Goal: Find specific page/section: Find specific page/section

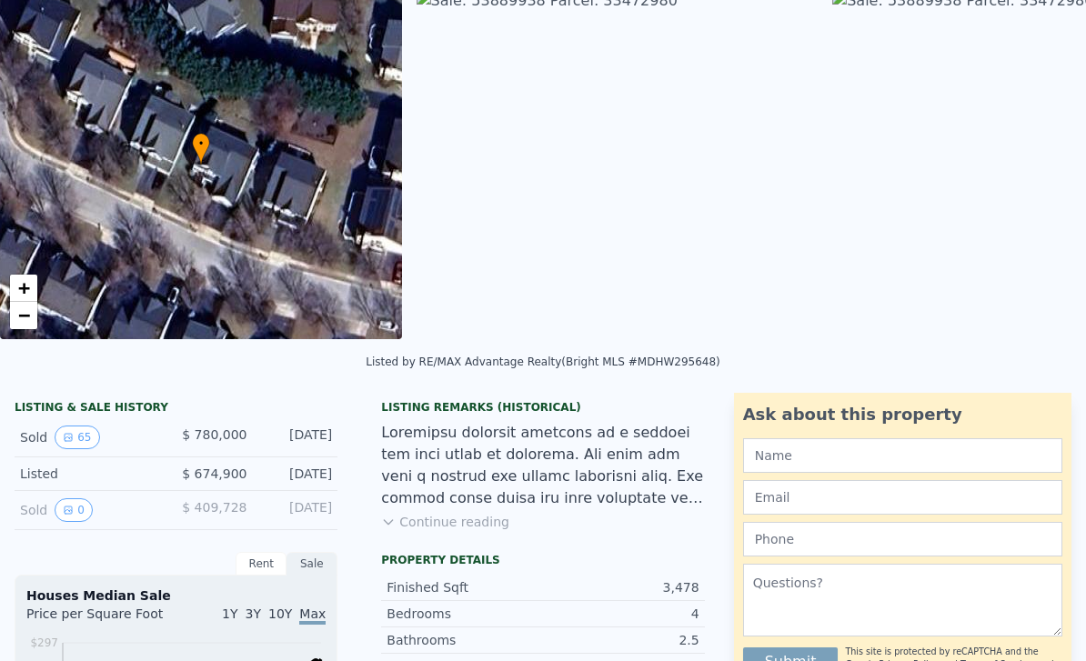
scroll to position [120, 0]
click at [79, 438] on button "65" at bounding box center [77, 437] width 45 height 24
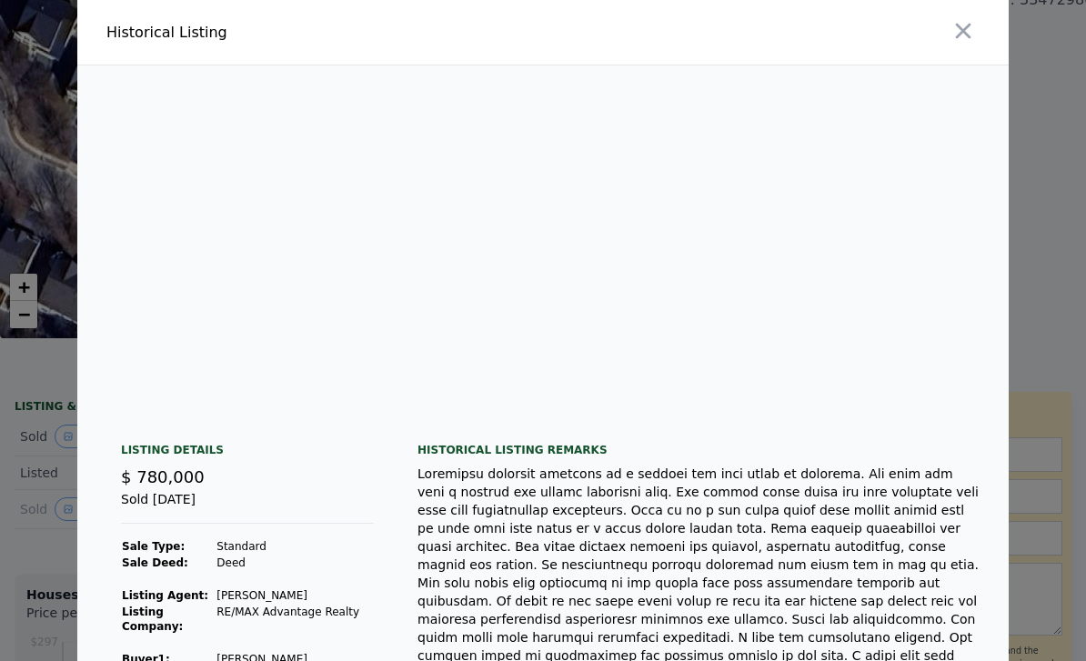
scroll to position [0, 677]
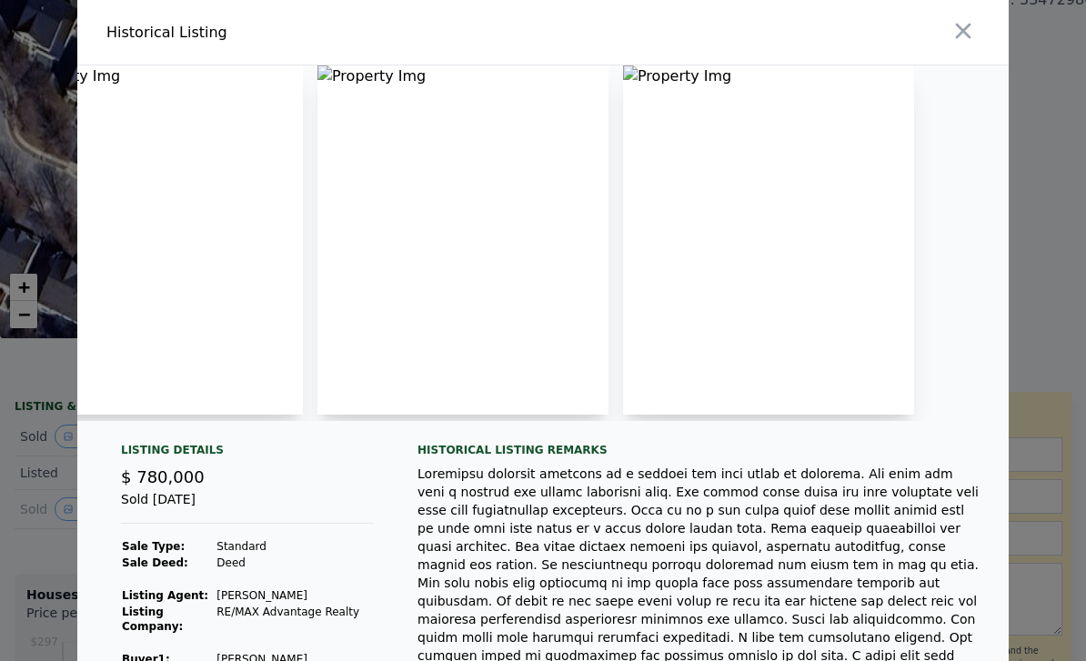
click at [609, 331] on img at bounding box center [462, 239] width 291 height 349
click at [609, 256] on img at bounding box center [462, 239] width 291 height 349
click at [609, 242] on img at bounding box center [462, 239] width 291 height 349
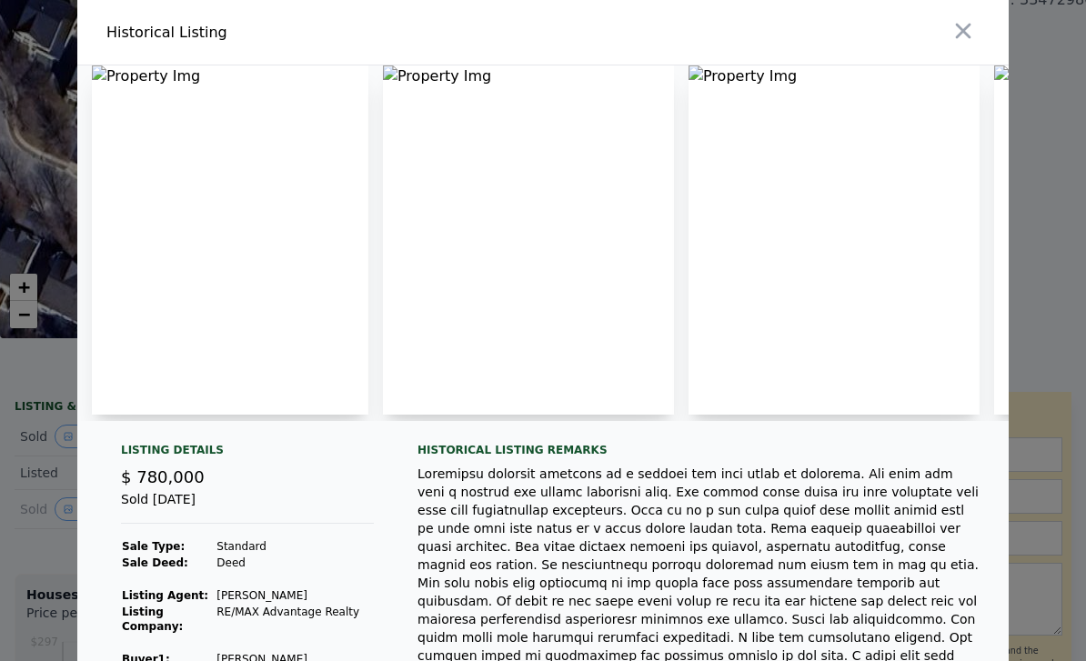
scroll to position [0, 0]
click at [291, 250] on img at bounding box center [230, 239] width 277 height 349
click at [266, 248] on img at bounding box center [230, 239] width 277 height 349
click at [444, 501] on div at bounding box center [699, 656] width 562 height 382
click at [977, 26] on button "button" at bounding box center [963, 31] width 33 height 33
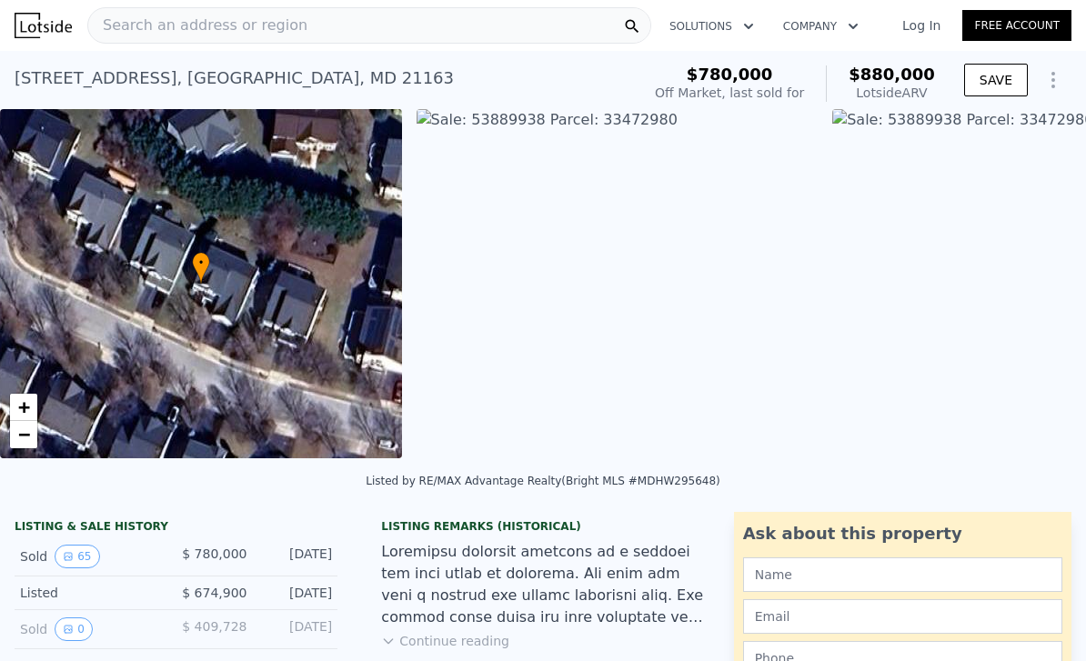
click at [390, 39] on div "Search an address or region" at bounding box center [369, 25] width 564 height 36
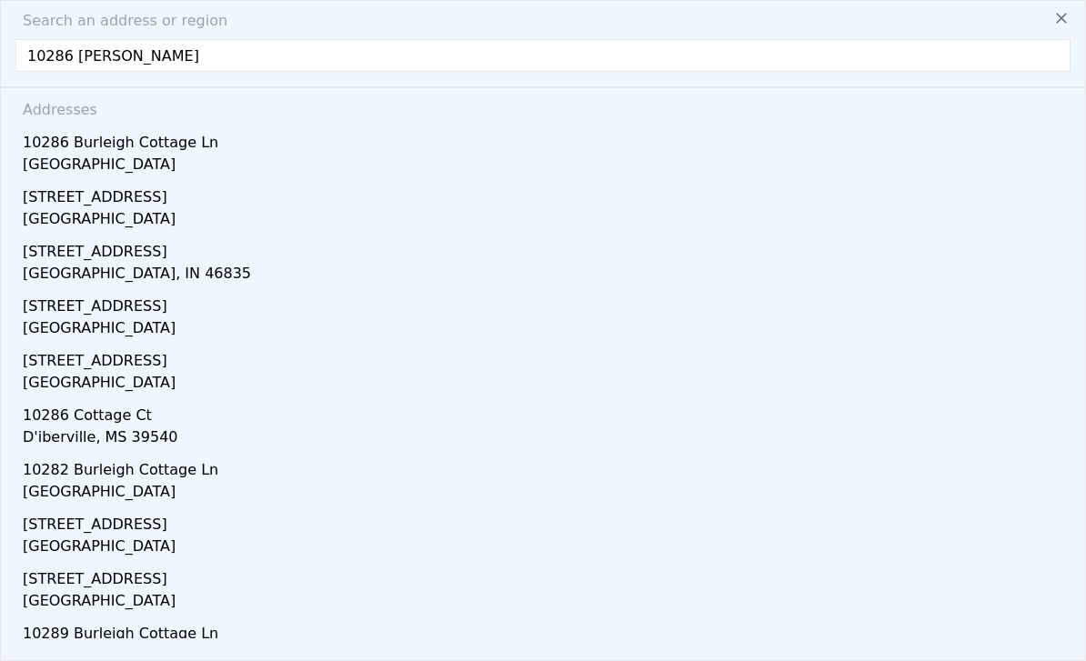
type input "10286 [GEOGRAPHIC_DATA]"
click at [179, 162] on div "[GEOGRAPHIC_DATA]" at bounding box center [547, 166] width 1048 height 25
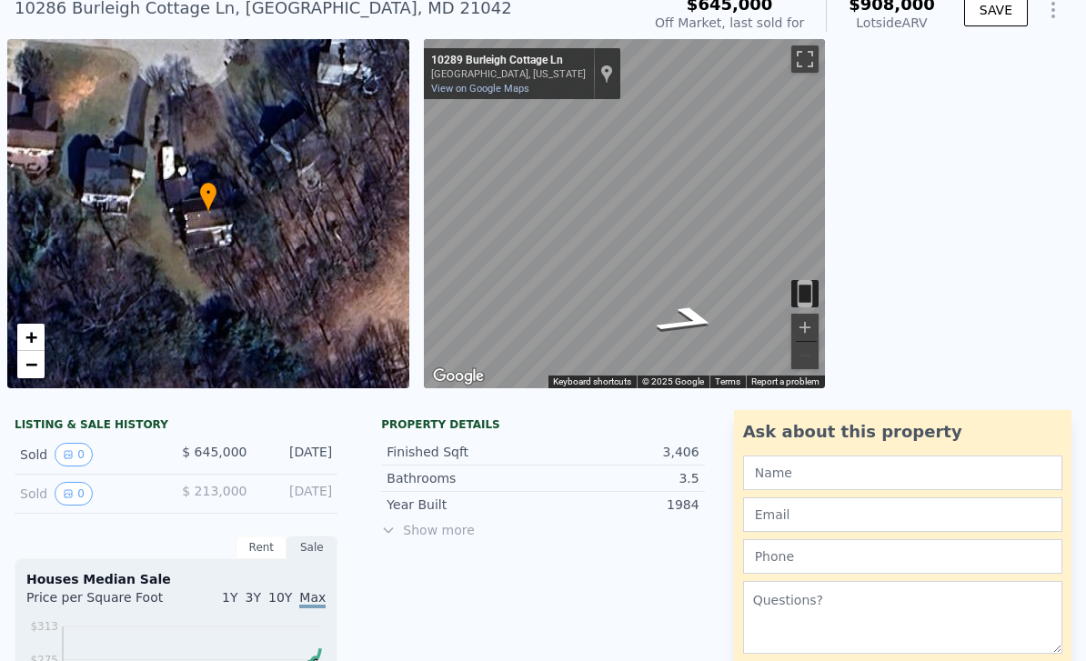
scroll to position [73, 0]
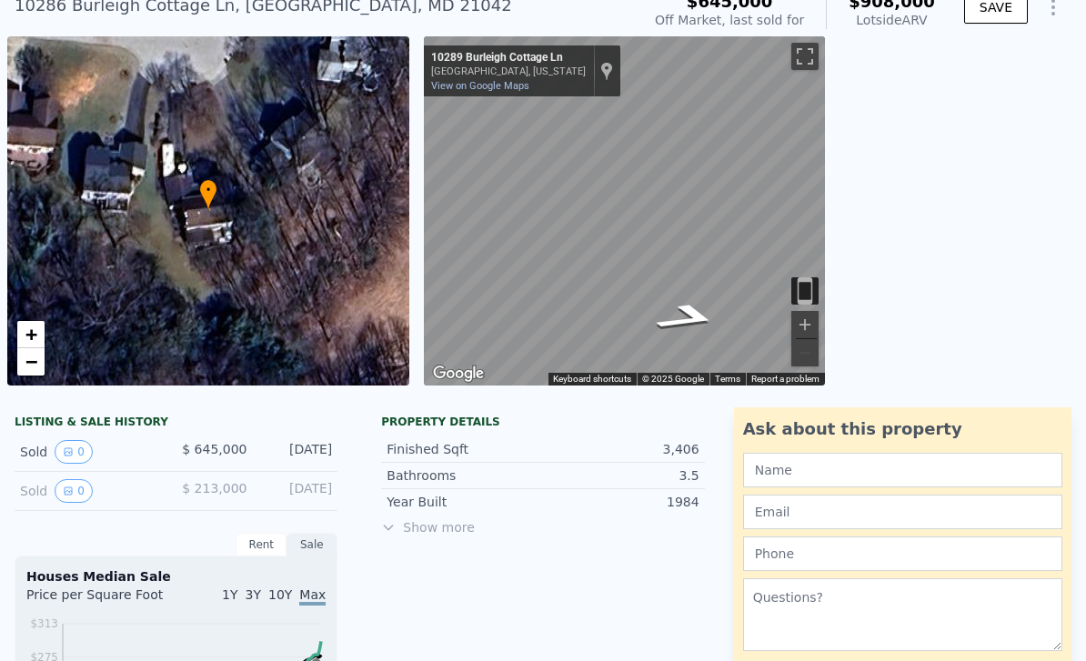
click at [86, 452] on button "0" at bounding box center [74, 452] width 38 height 24
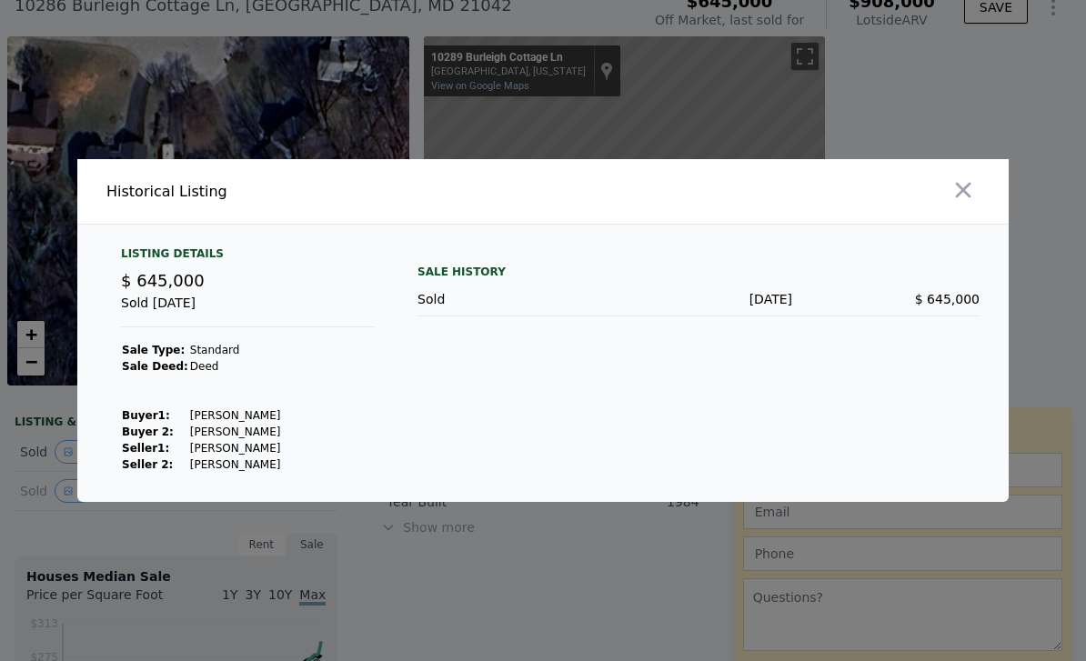
click at [959, 206] on button "button" at bounding box center [963, 190] width 33 height 33
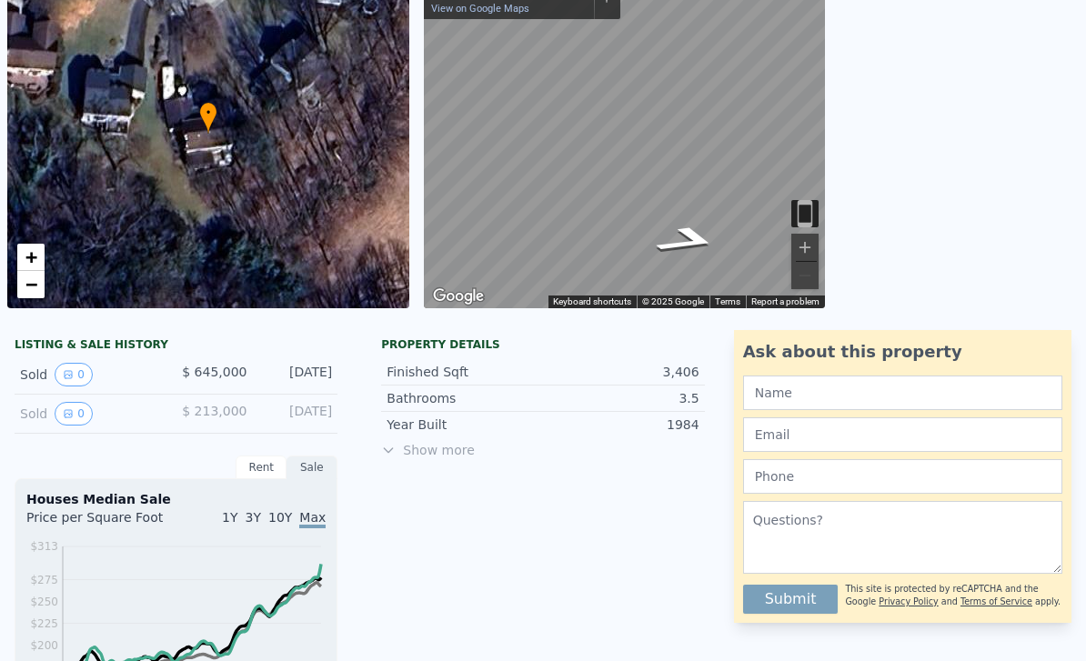
scroll to position [149, 0]
click at [76, 420] on button "0" at bounding box center [74, 415] width 38 height 24
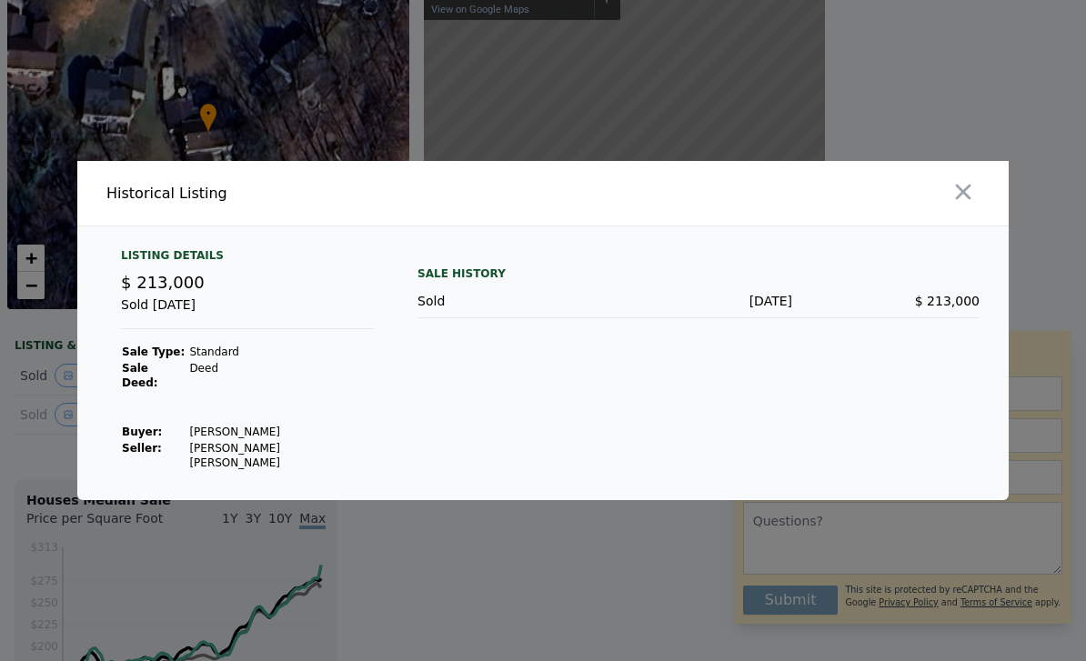
click at [977, 208] on button "button" at bounding box center [963, 192] width 33 height 33
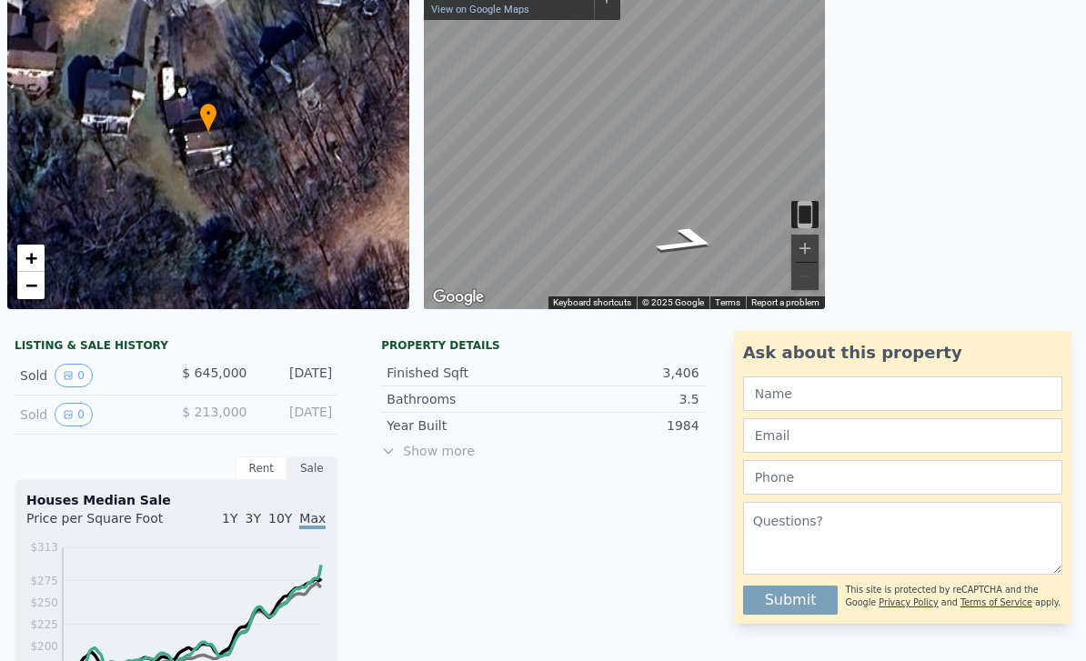
click at [85, 374] on button "0" at bounding box center [74, 376] width 38 height 24
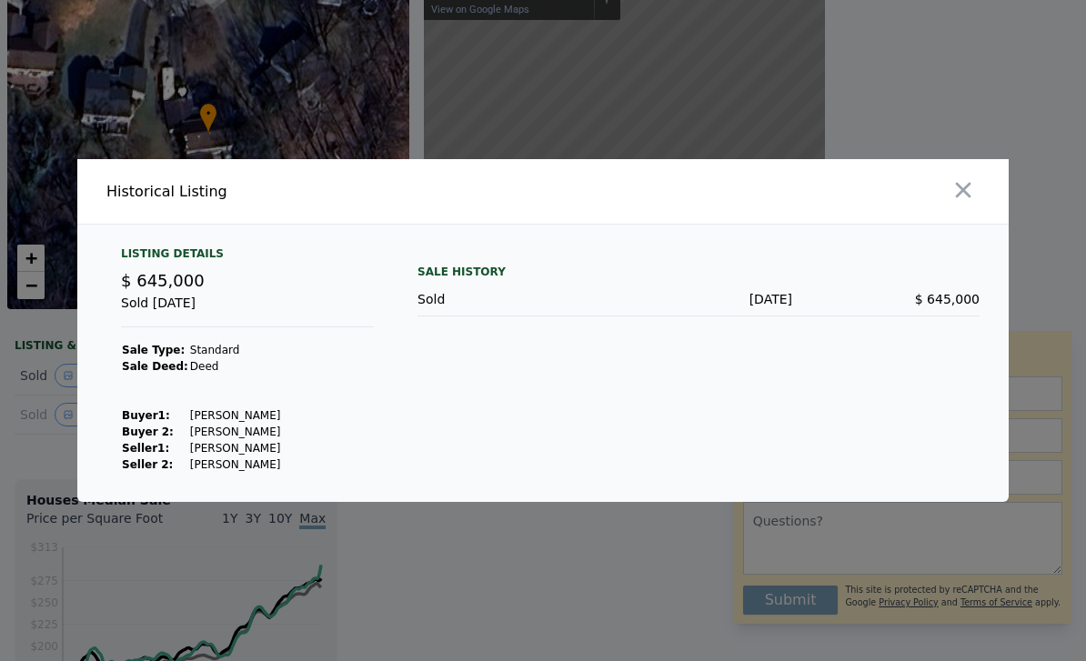
click at [969, 198] on icon "button" at bounding box center [963, 190] width 15 height 15
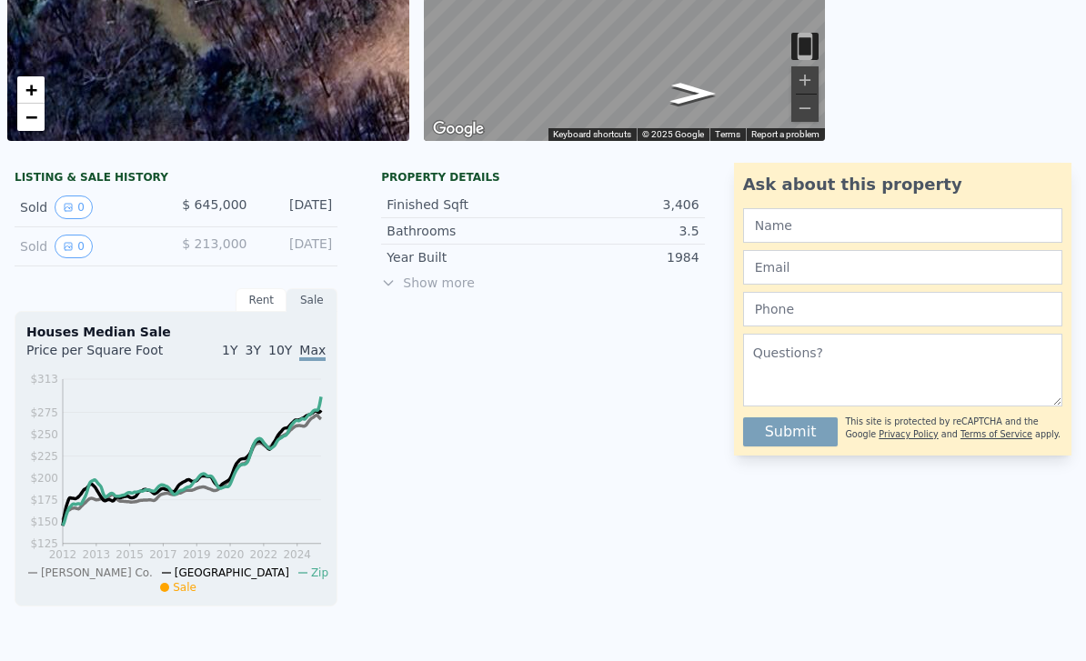
scroll to position [322, 0]
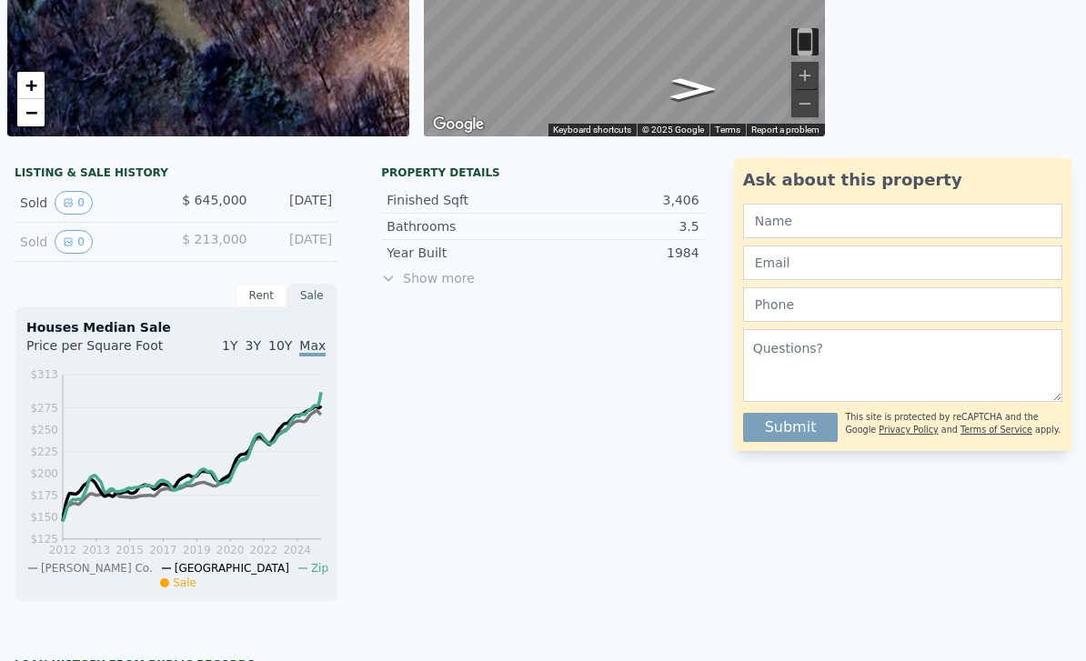
click at [448, 285] on span "Show more" at bounding box center [542, 278] width 323 height 18
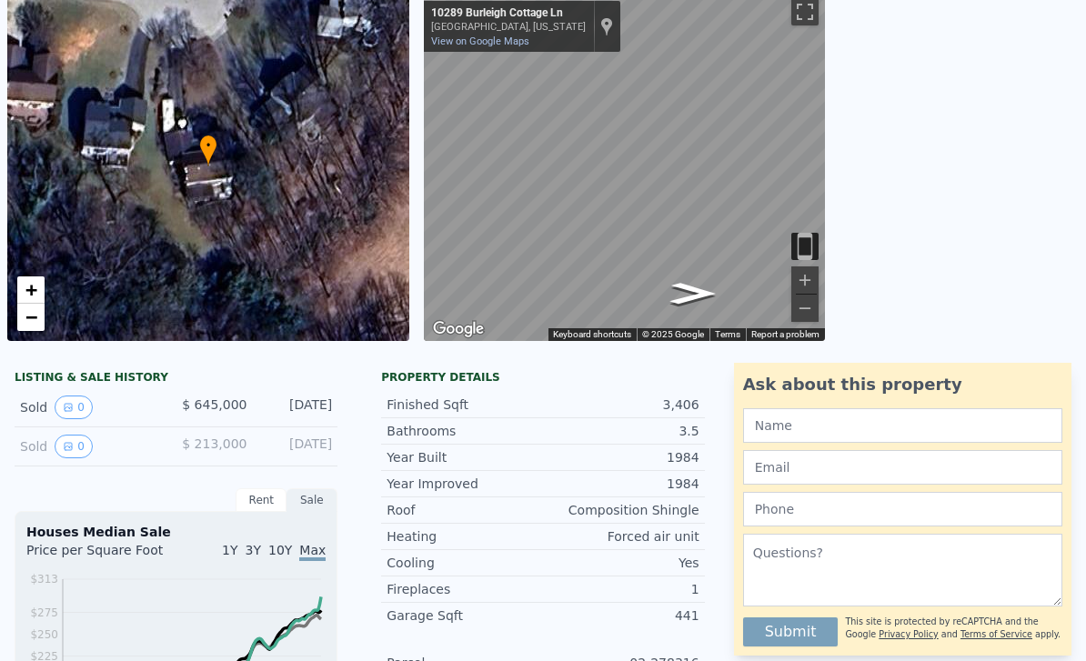
scroll to position [117, 0]
